Goal: Transaction & Acquisition: Purchase product/service

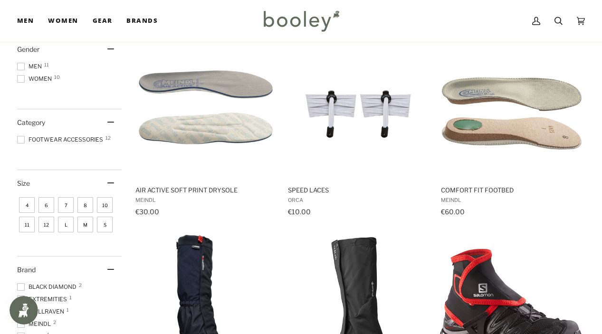
scroll to position [42, 0]
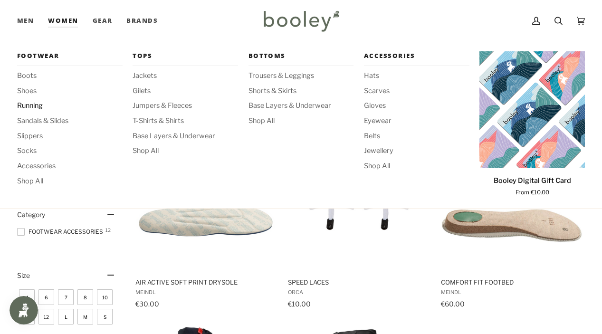
click at [36, 106] on span "Running" at bounding box center [70, 106] width 106 height 10
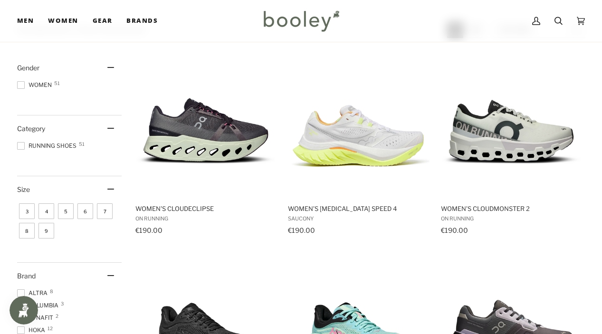
scroll to position [143, 0]
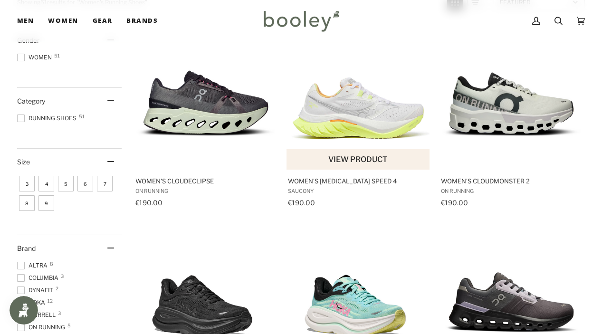
click at [370, 92] on img "Women's Endorphin Speed 4" at bounding box center [358, 98] width 143 height 143
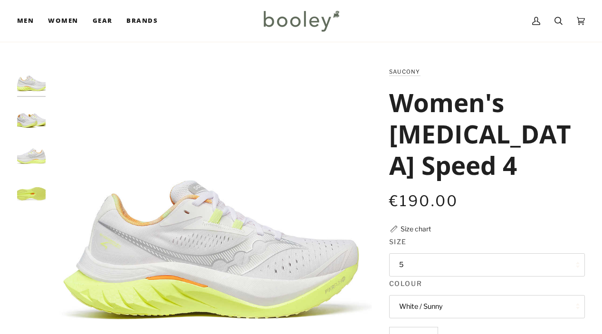
scroll to position [81, 0]
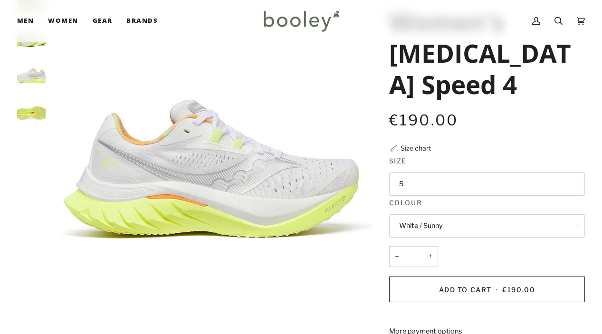
click at [403, 179] on button "5" at bounding box center [487, 184] width 196 height 23
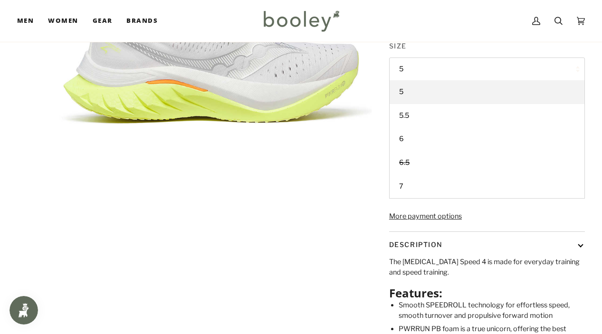
scroll to position [0, 0]
